Goal: Information Seeking & Learning: Learn about a topic

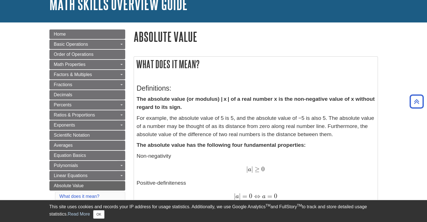
scroll to position [28, 0]
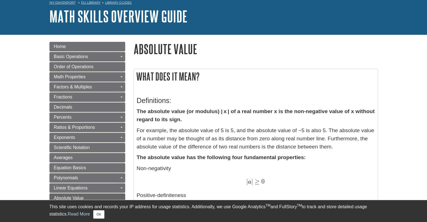
drag, startPoint x: 382, startPoint y: 142, endPoint x: 384, endPoint y: 136, distance: 6.0
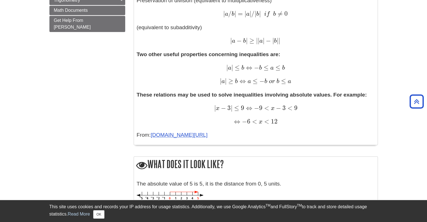
scroll to position [477, 0]
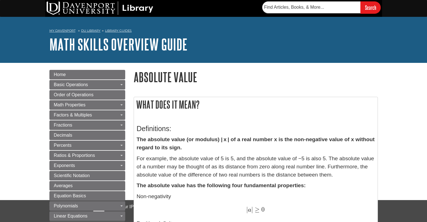
scroll to position [26, 0]
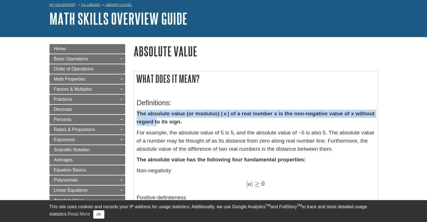
drag, startPoint x: 137, startPoint y: 115, endPoint x: 167, endPoint y: 120, distance: 30.5
click at [167, 120] on strong "The absolute value (or modulus) | x | of a real number x is the non-negative va…" at bounding box center [256, 118] width 238 height 14
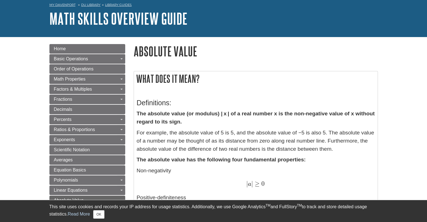
click at [200, 126] on p "The absolute value (or modulus) | x | of a real number x is the non-negative va…" at bounding box center [256, 118] width 238 height 16
click at [193, 105] on h3 "Definitions:" at bounding box center [256, 103] width 238 height 8
